Goal: Task Accomplishment & Management: Use online tool/utility

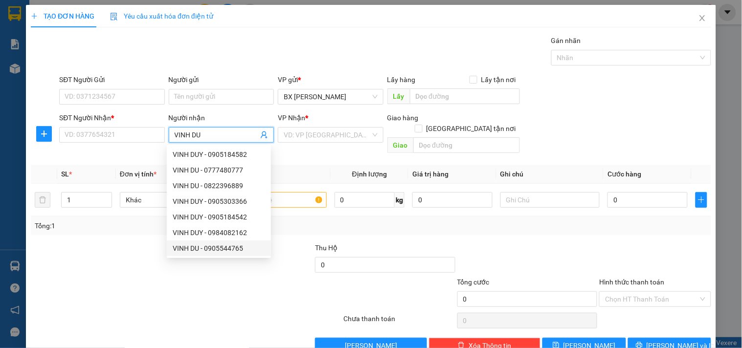
click at [217, 249] on div "VINH DU - 0905544765" at bounding box center [219, 248] width 92 height 11
type input "0905544765"
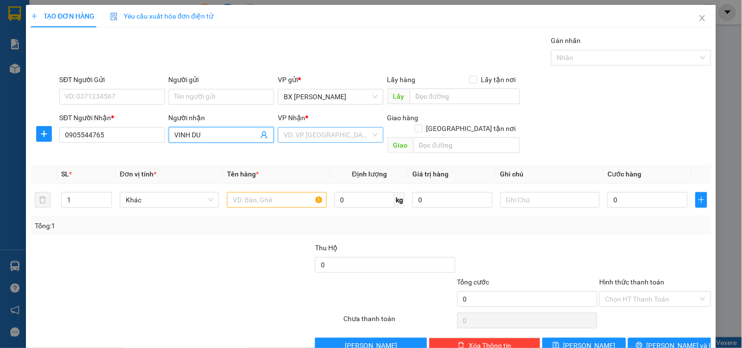
type input "VINH DU"
click at [309, 141] on input "search" at bounding box center [327, 135] width 87 height 15
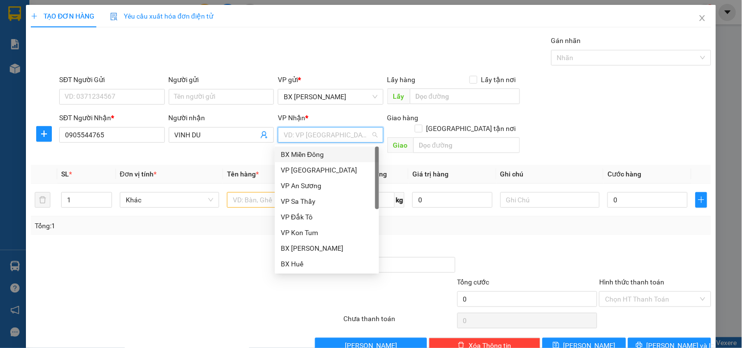
click at [307, 156] on div "BX Miền Đông" at bounding box center [327, 154] width 92 height 11
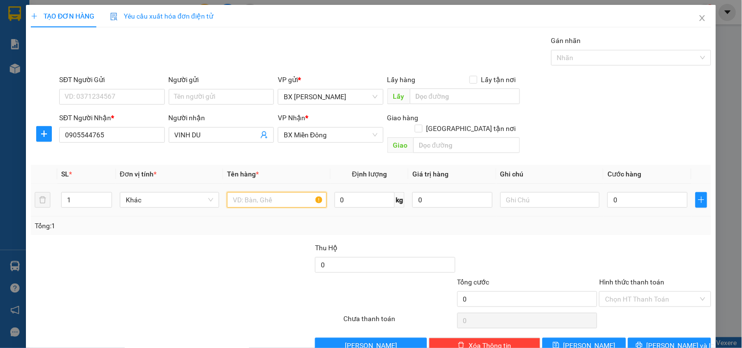
click at [256, 192] on input "text" at bounding box center [276, 200] width 99 height 16
type input "1KIEN"
click at [615, 192] on input "0" at bounding box center [647, 200] width 80 height 16
type input "7"
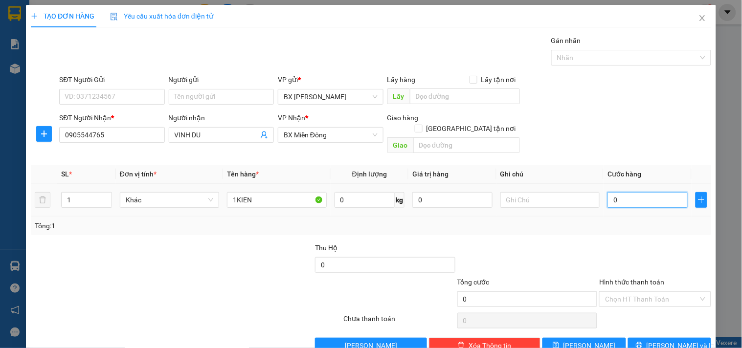
type input "7"
type input "70"
type input "70.000"
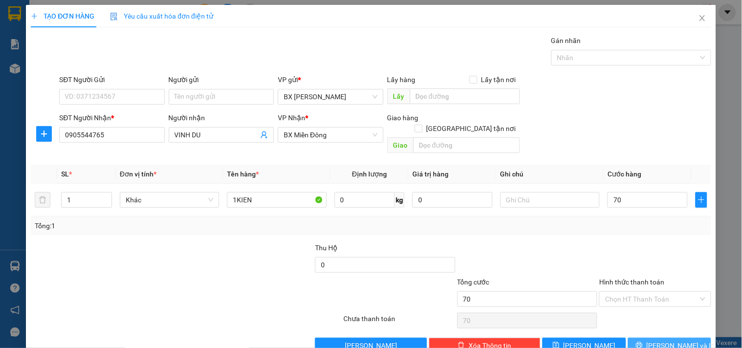
type input "70.000"
click at [661, 340] on span "[PERSON_NAME] và In" at bounding box center [680, 345] width 68 height 11
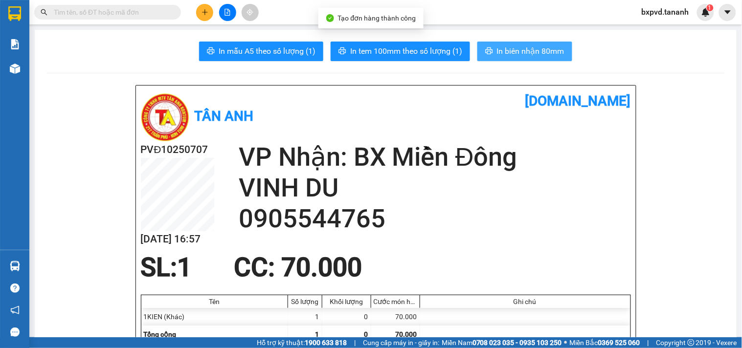
click at [516, 46] on span "In biên nhận 80mm" at bounding box center [530, 51] width 67 height 12
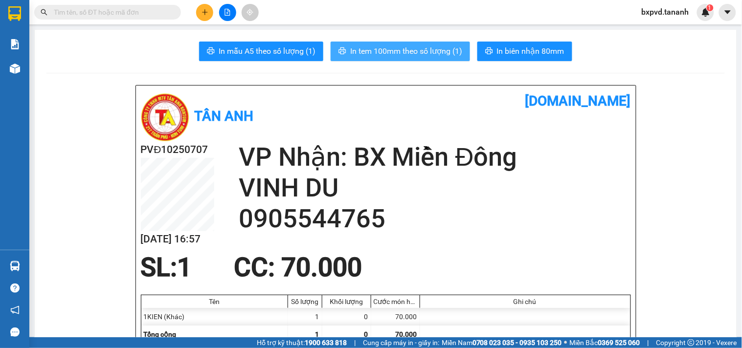
click at [429, 46] on span "In tem 100mm theo số lượng (1)" at bounding box center [406, 51] width 112 height 12
